Goal: Information Seeking & Learning: Learn about a topic

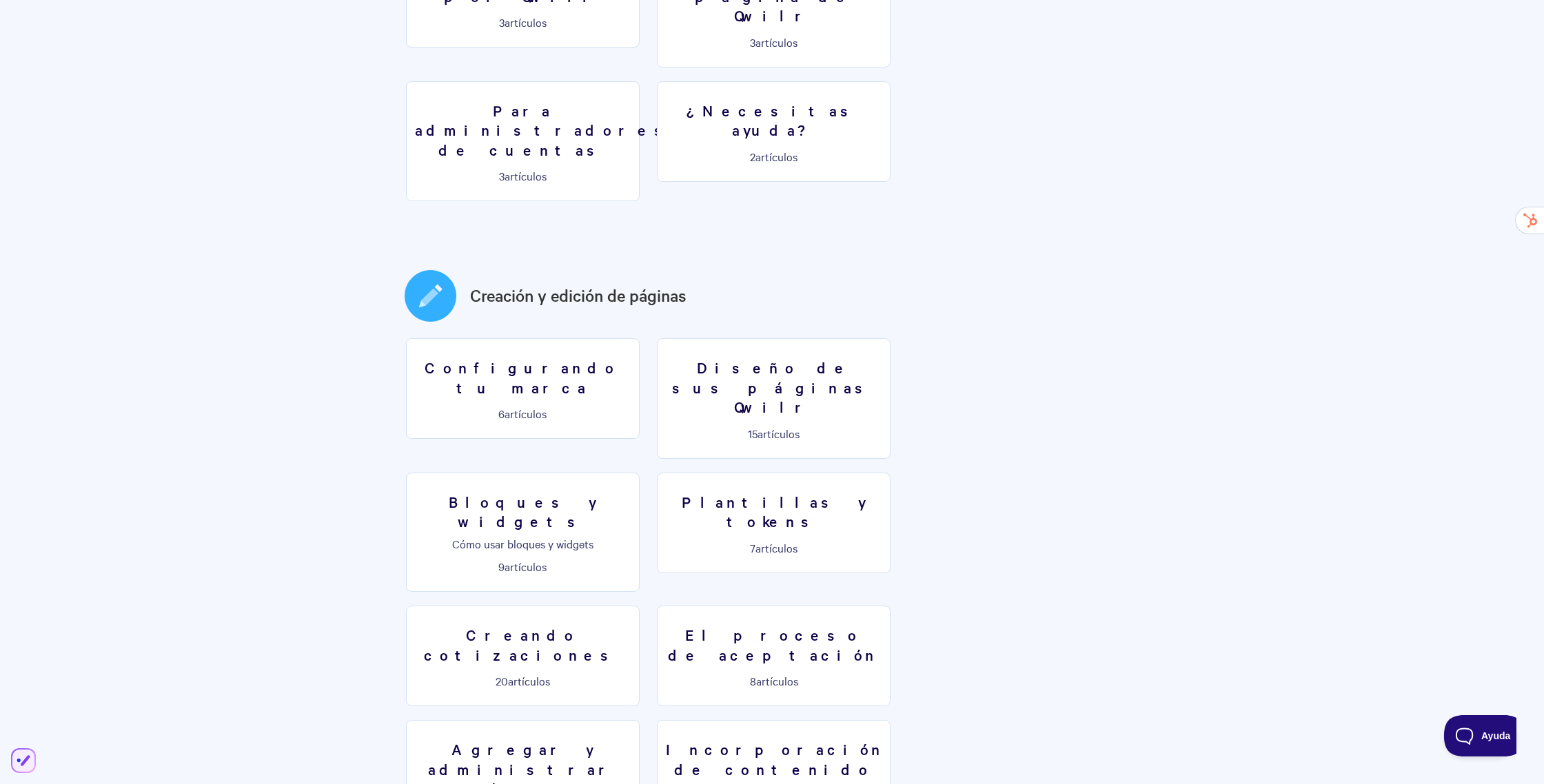
scroll to position [532, 0]
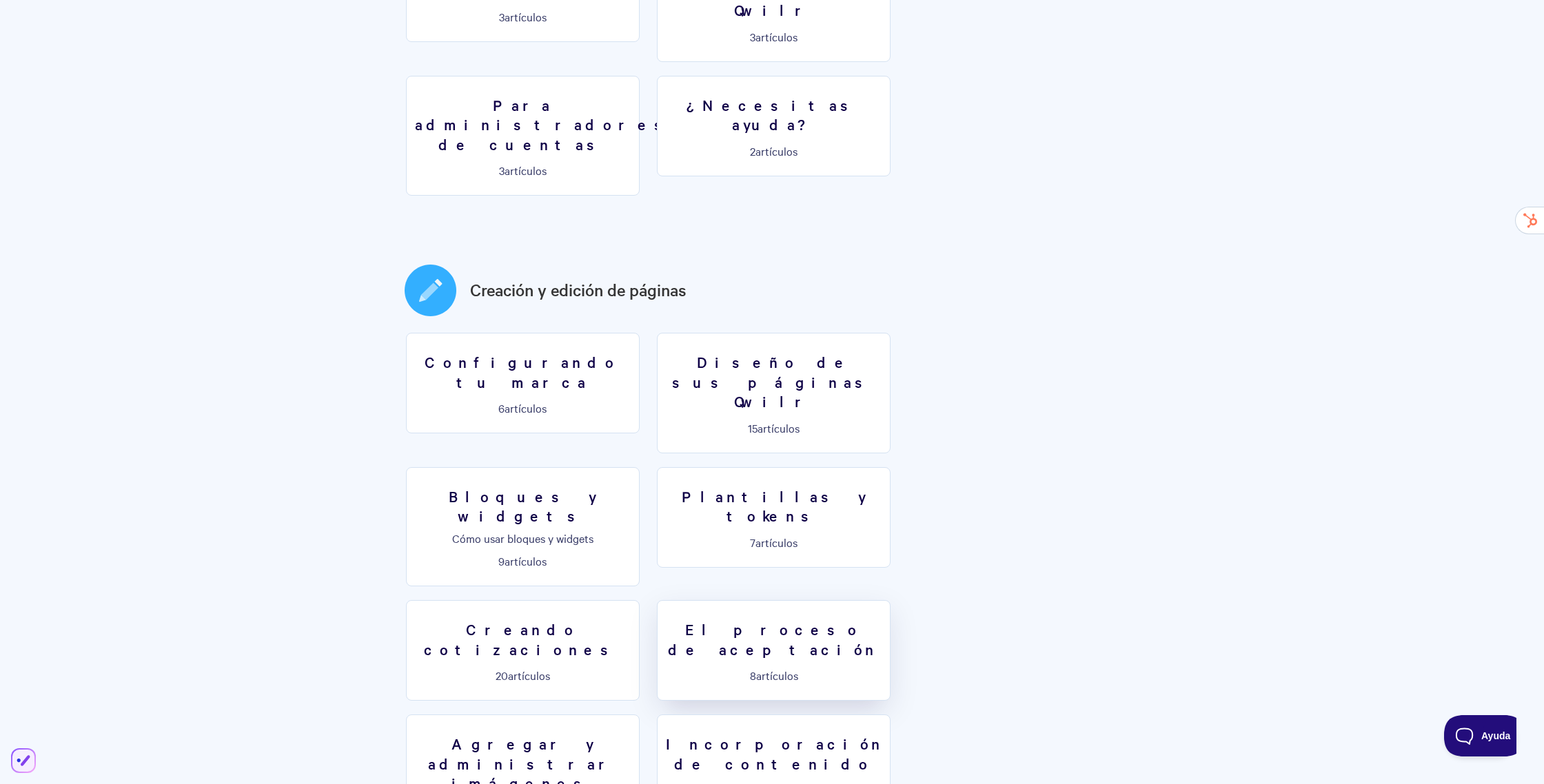
click at [890, 600] on link "El proceso de aceptación 8 artículos" at bounding box center [773, 650] width 234 height 100
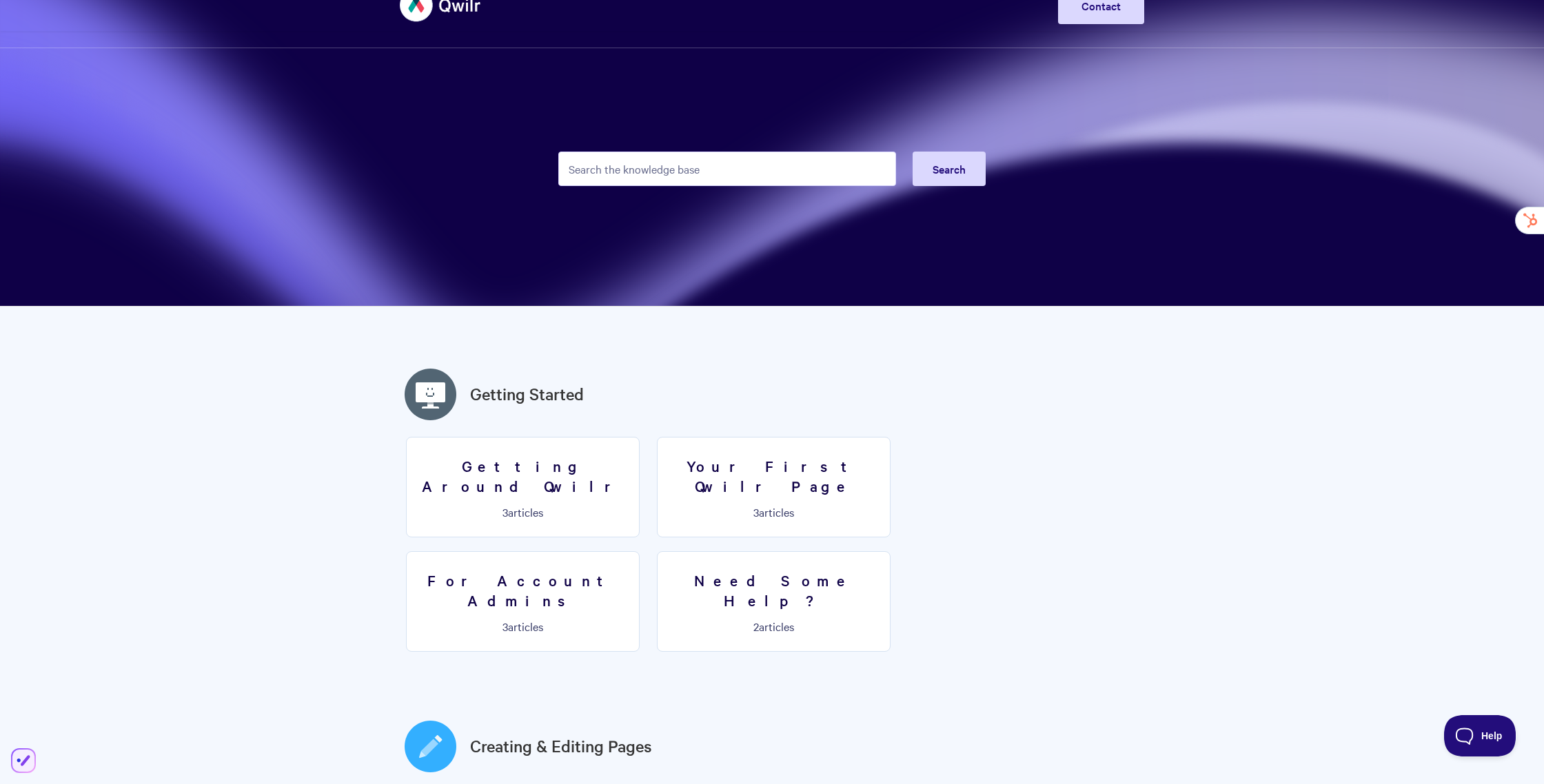
scroll to position [0, 0]
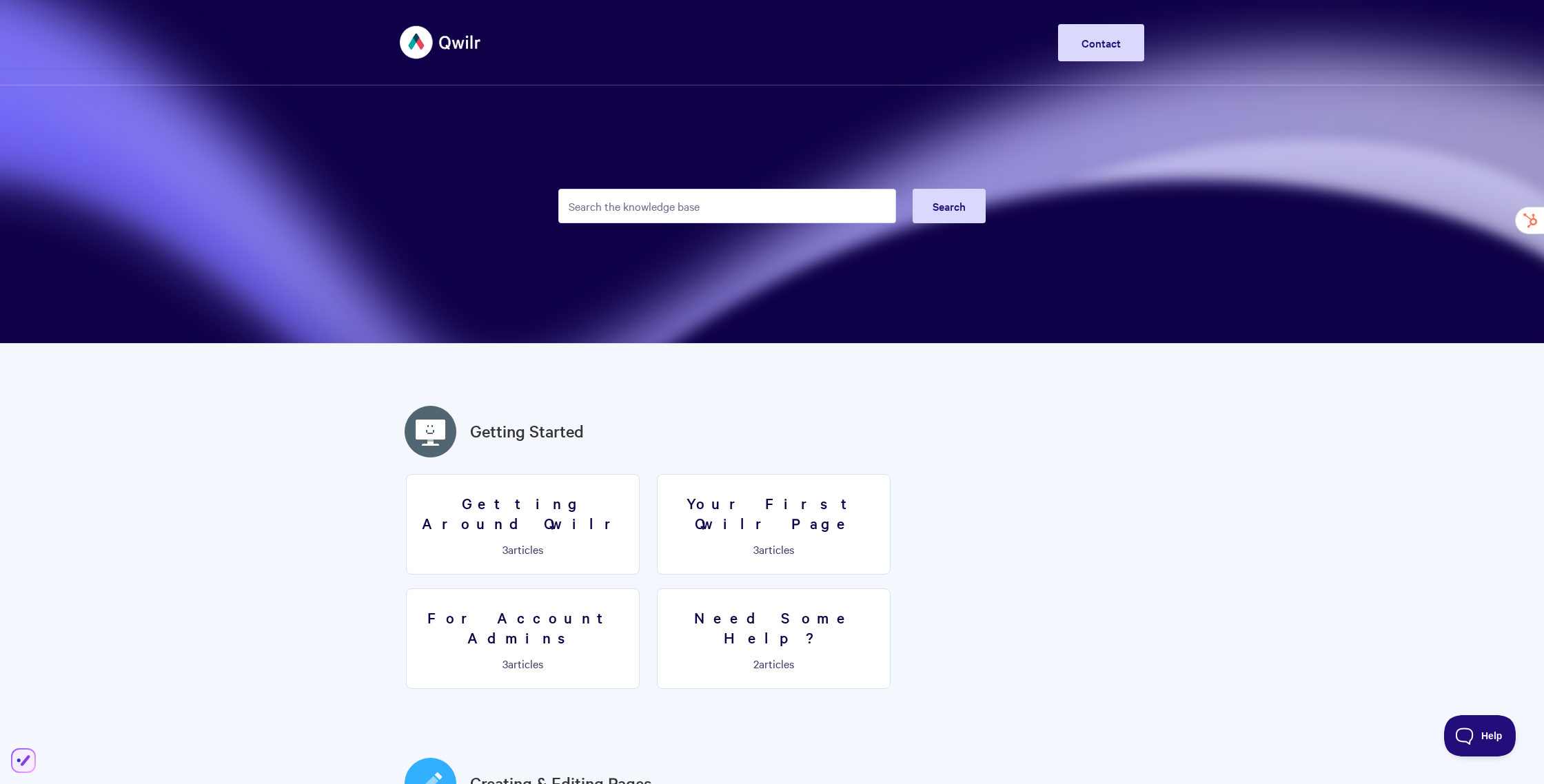
click at [726, 208] on input "Search the knowledge base" at bounding box center [727, 206] width 338 height 35
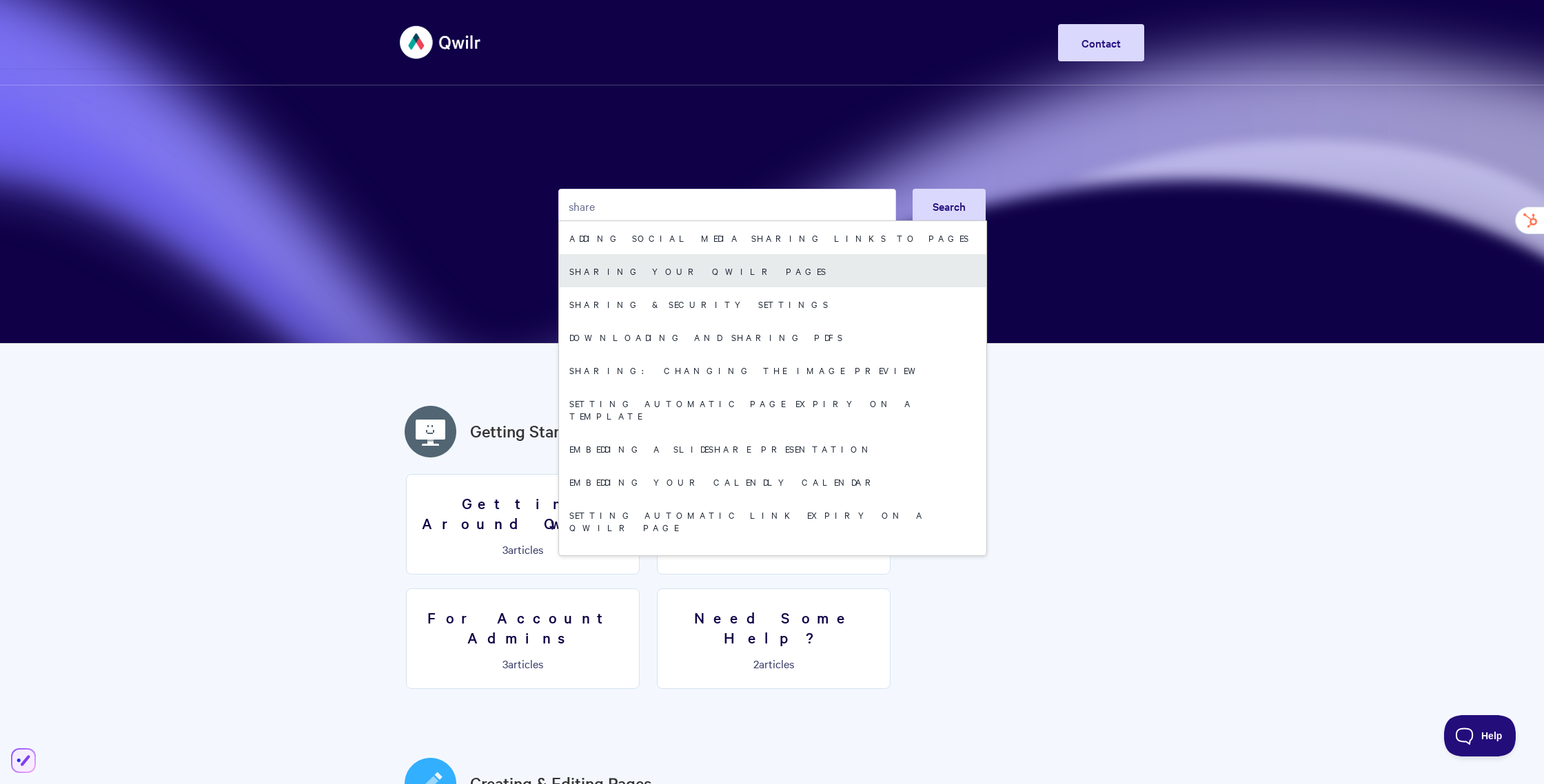
type input "share"
click at [743, 269] on link "Sharing your Qwilr Pages" at bounding box center [772, 270] width 427 height 33
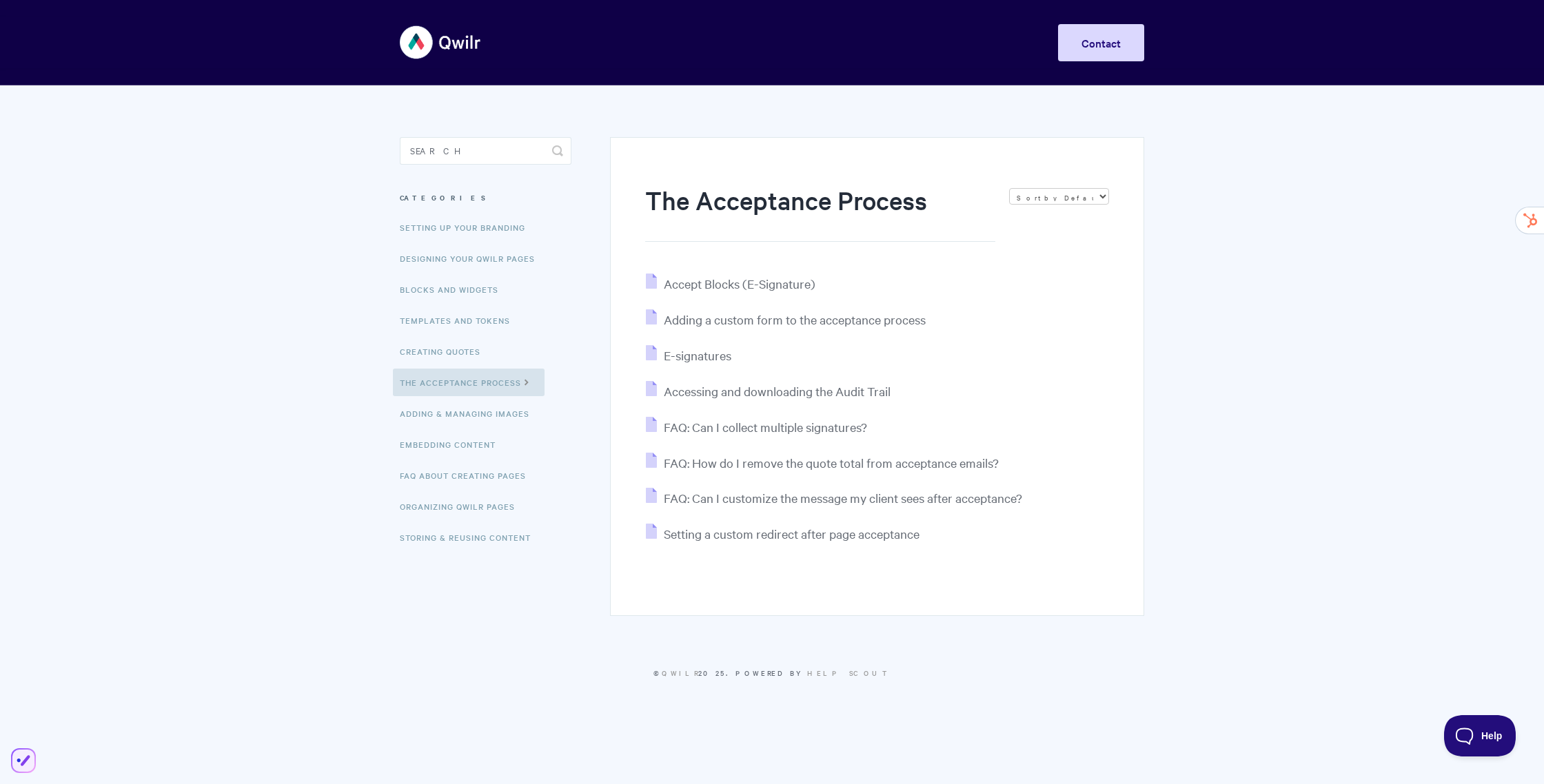
click at [1301, 342] on body "Toggle Navigation Home Getting Started Creating & Editing Pages Sharing & Analy…" at bounding box center [772, 357] width 1544 height 714
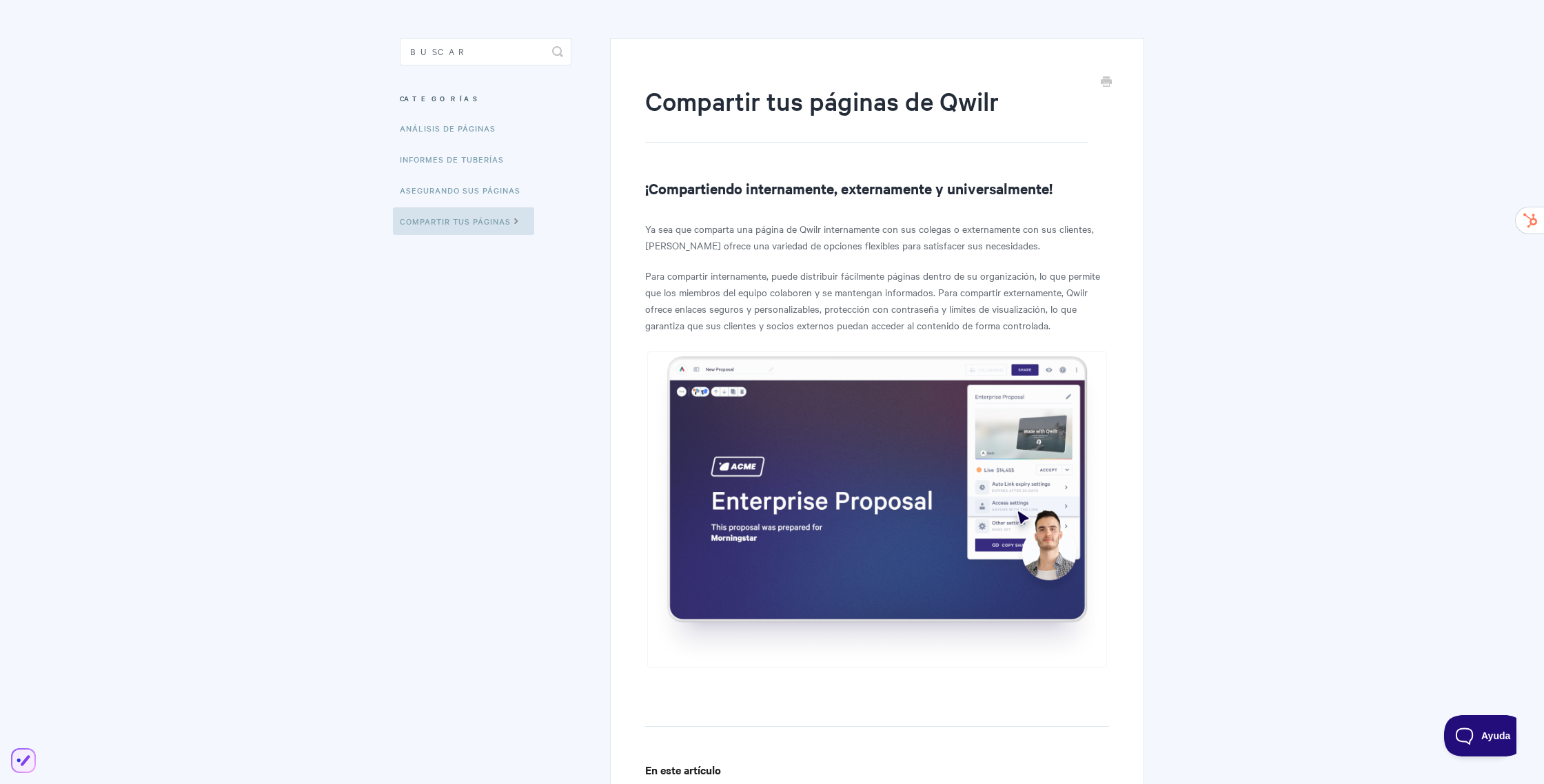
scroll to position [102, 0]
